Goal: Check status: Check status

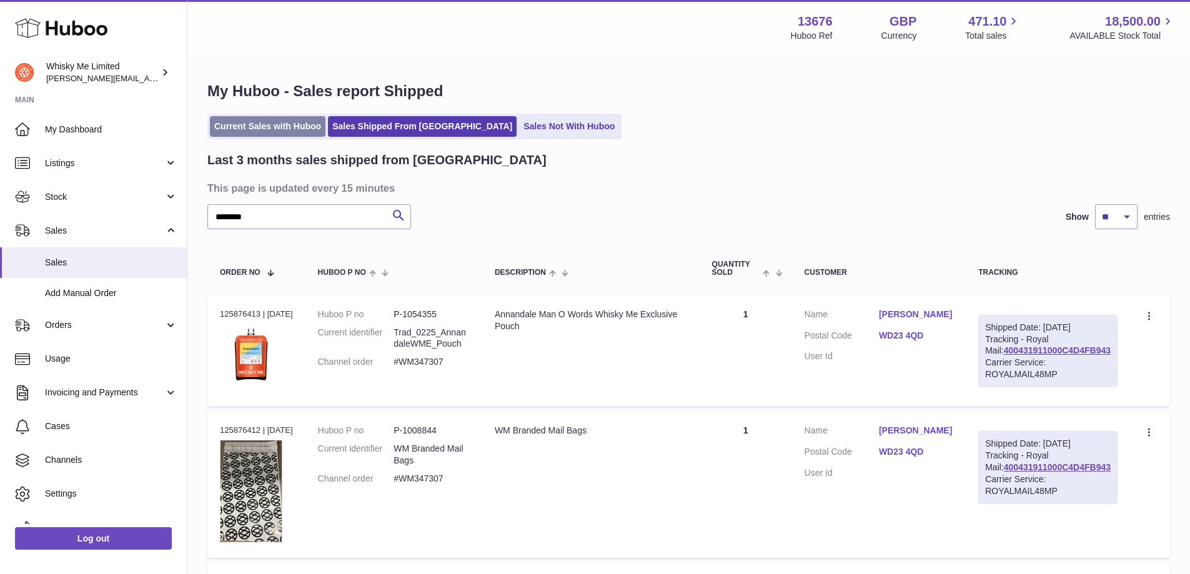
click at [292, 124] on link "Current Sales with Huboo" at bounding box center [268, 126] width 116 height 21
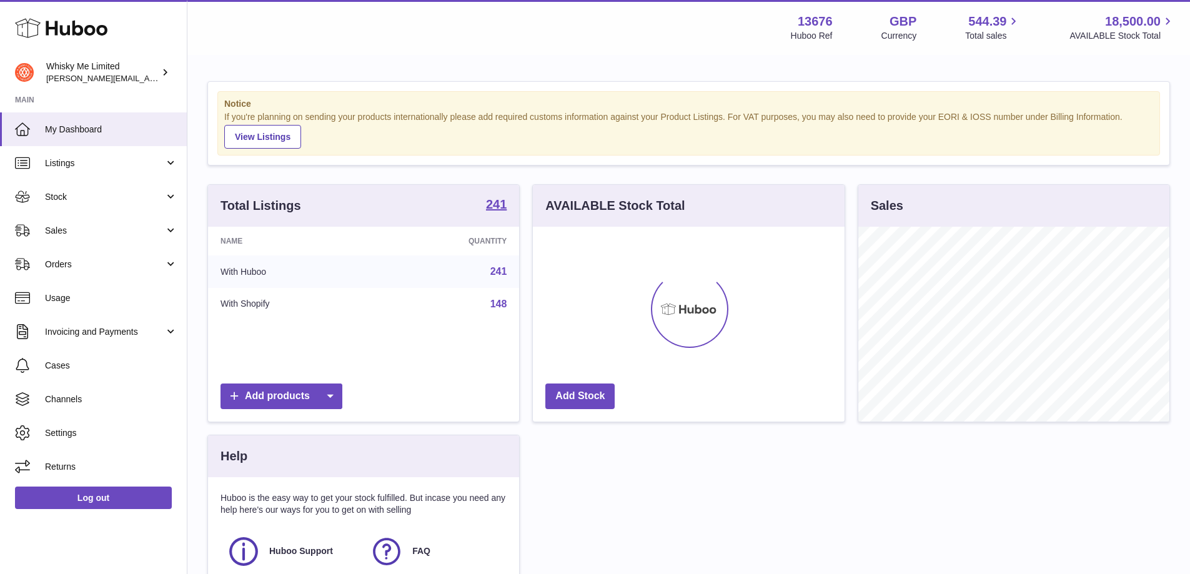
scroll to position [195, 312]
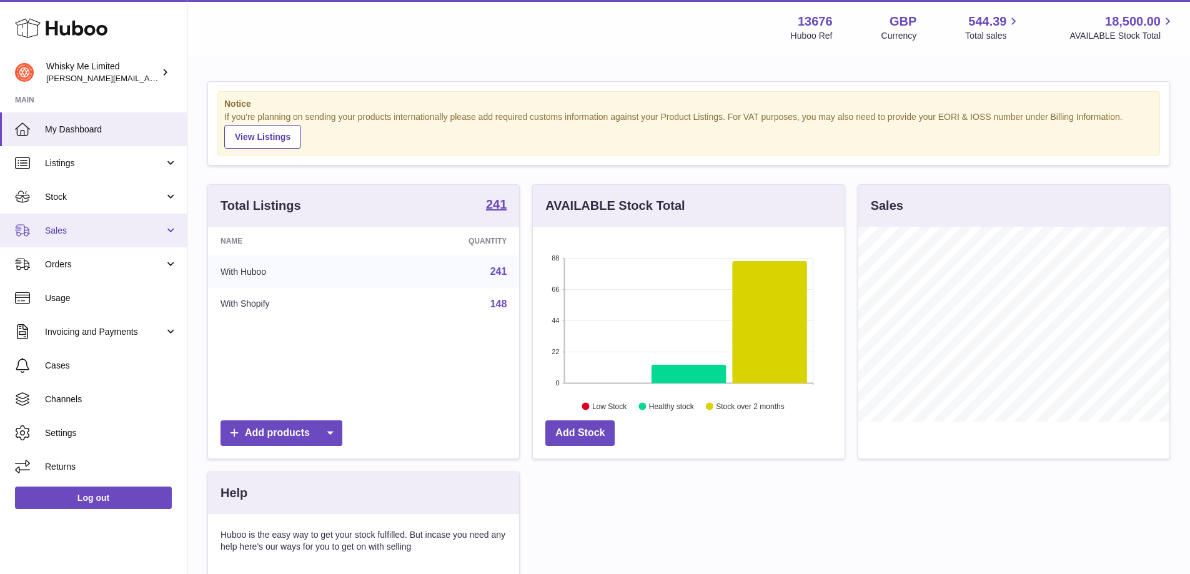
click at [140, 229] on span "Sales" at bounding box center [104, 231] width 119 height 12
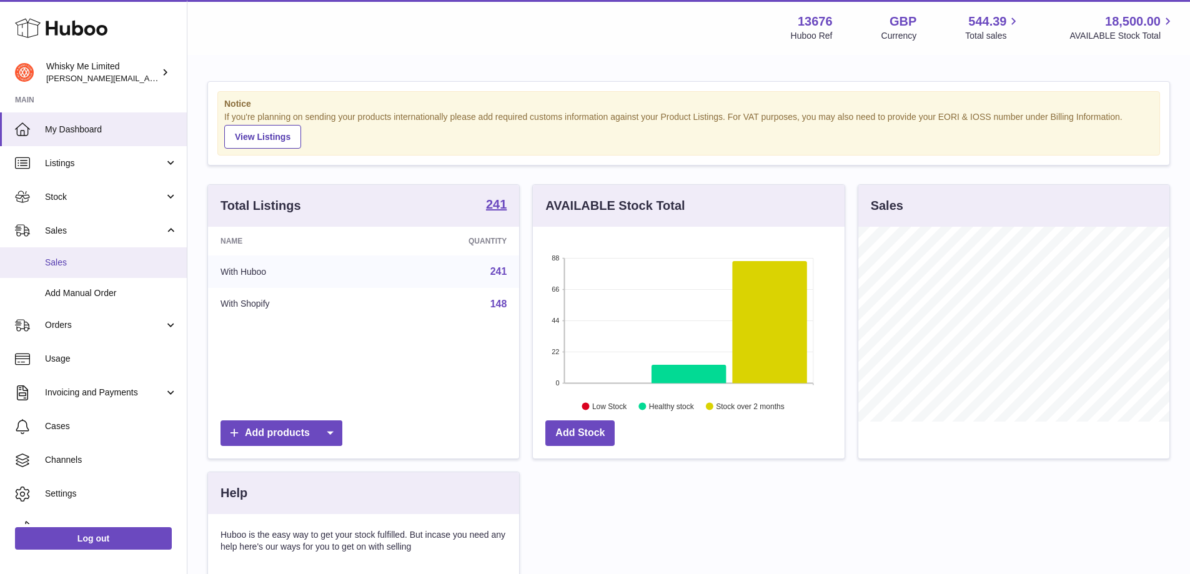
click at [119, 272] on link "Sales" at bounding box center [93, 262] width 187 height 31
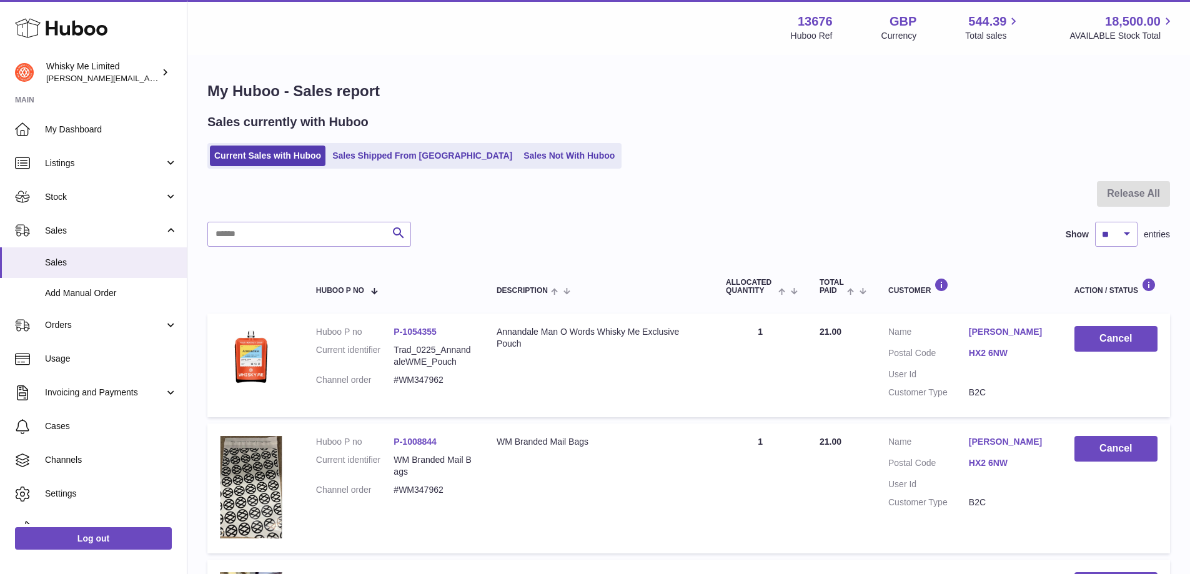
click at [361, 167] on ul "Current Sales with Huboo Sales Shipped From Huboo Sales Not With Huboo" at bounding box center [414, 156] width 414 height 26
click at [365, 159] on link "Sales Shipped From [GEOGRAPHIC_DATA]" at bounding box center [422, 156] width 189 height 21
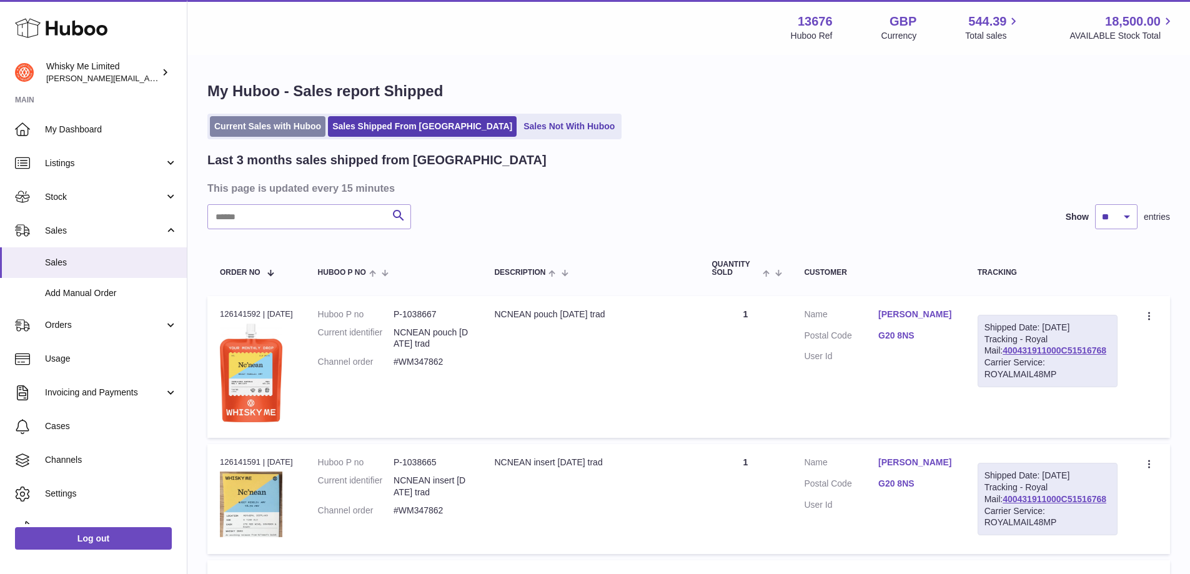
click at [251, 127] on link "Current Sales with Huboo" at bounding box center [268, 126] width 116 height 21
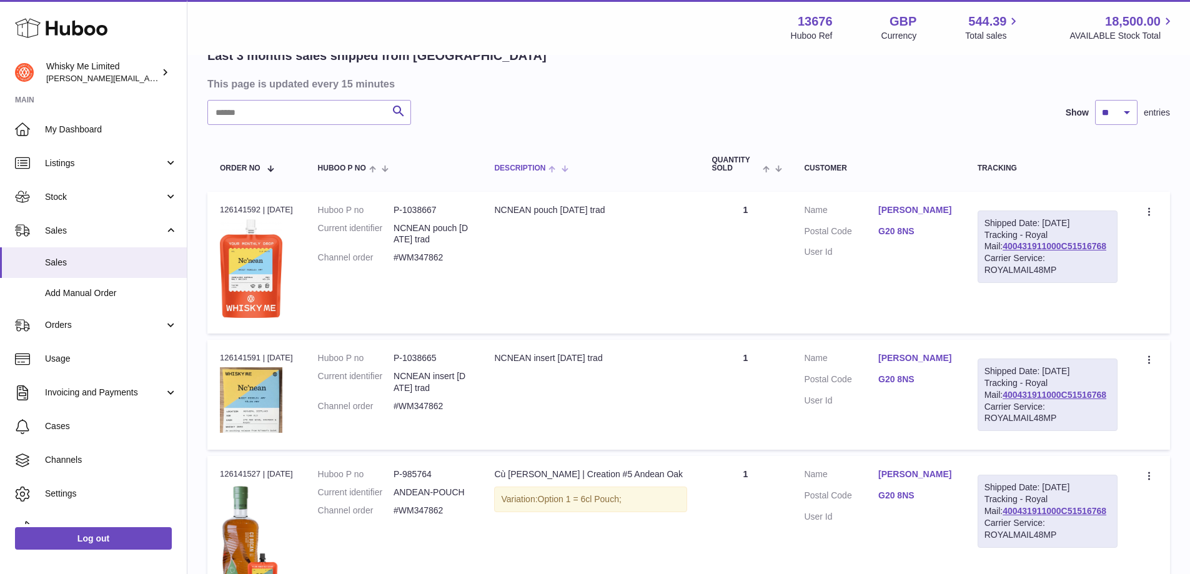
scroll to position [250, 0]
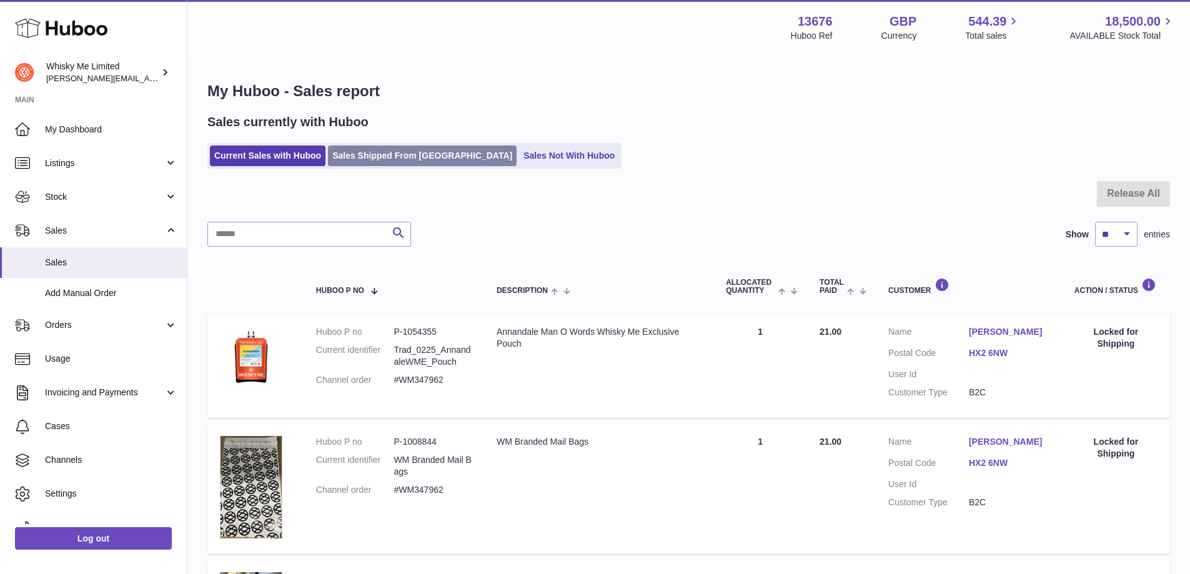
click at [355, 164] on link "Sales Shipped From [GEOGRAPHIC_DATA]" at bounding box center [422, 156] width 189 height 21
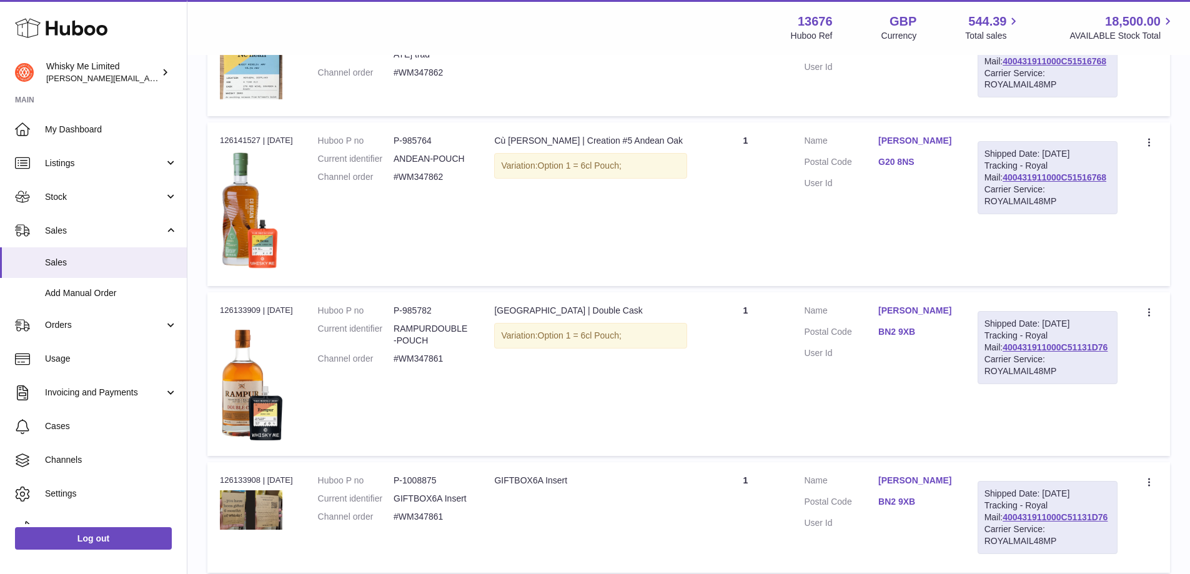
scroll to position [625, 0]
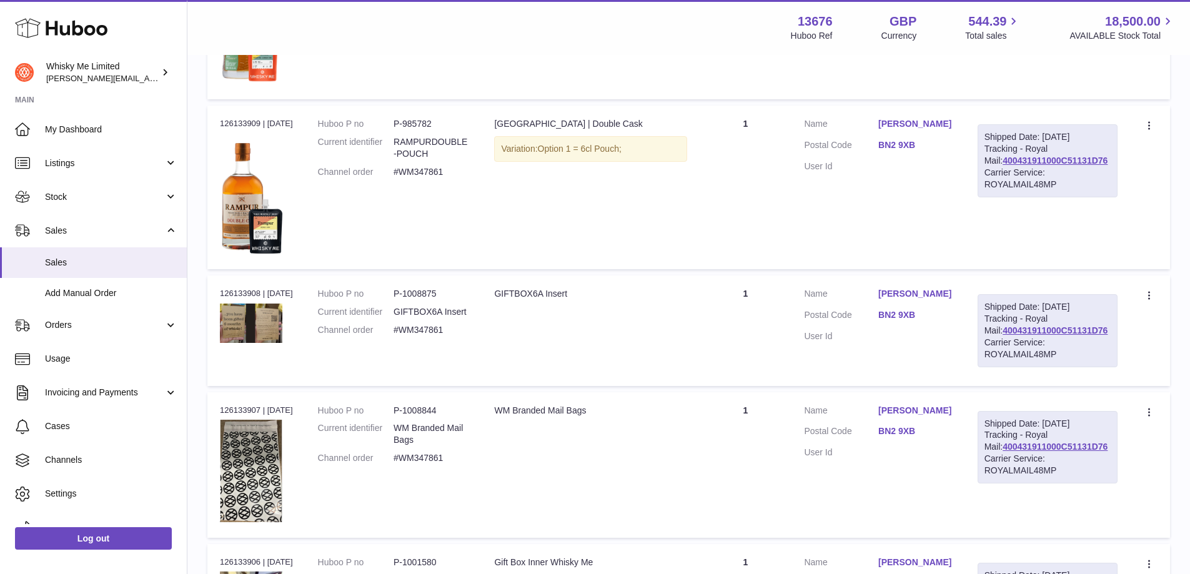
click at [460, 80] on td "Huboo P no P-985764 Current identifier ANDEAN-POUCH Channel order #WM347862" at bounding box center [394, 18] width 177 height 164
